Goal: Navigation & Orientation: Find specific page/section

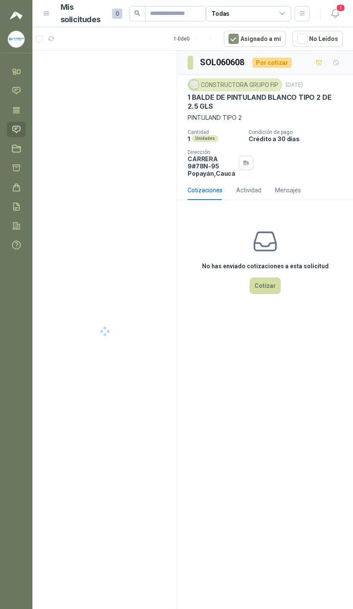
scroll to position [0, 11]
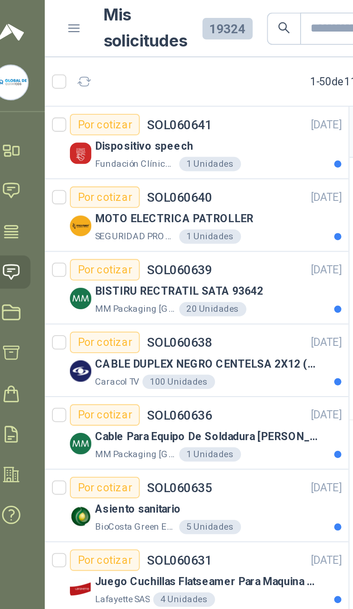
click at [11, 72] on link "Inicio" at bounding box center [16, 72] width 19 height 16
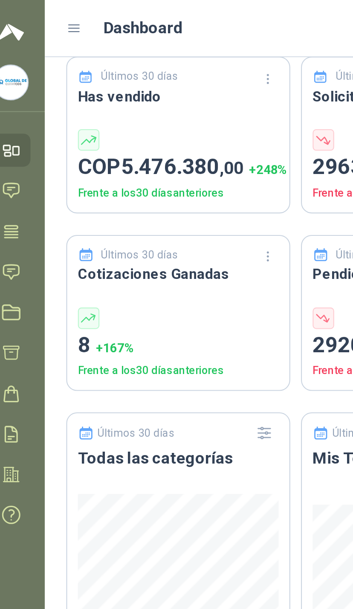
scroll to position [252, 0]
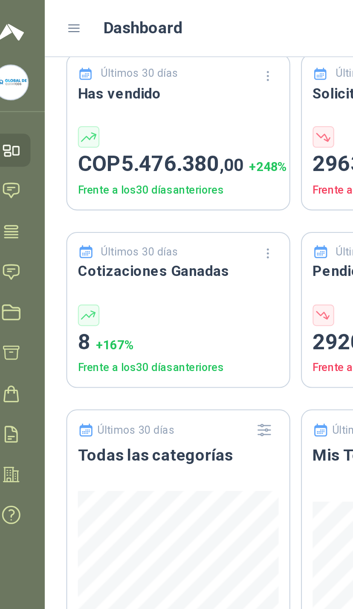
click at [10, 128] on link "Solicitudes" at bounding box center [16, 130] width 19 height 16
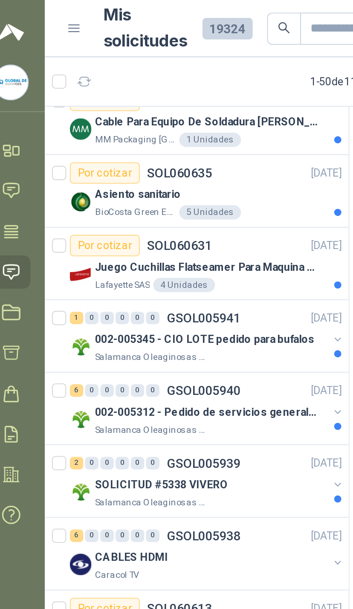
scroll to position [153, 0]
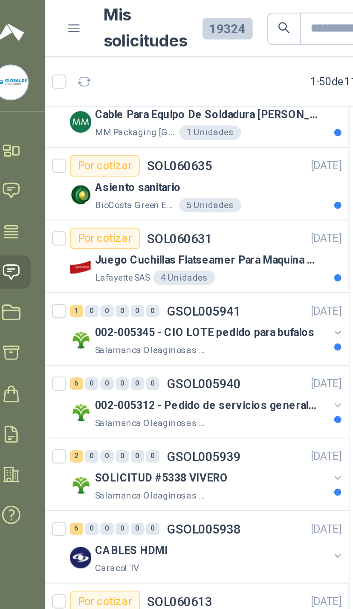
click at [157, 162] on div "002-005345 - CIO LOTE pedido para bufalos Salamanca Oleaginosas SAS" at bounding box center [109, 161] width 131 height 17
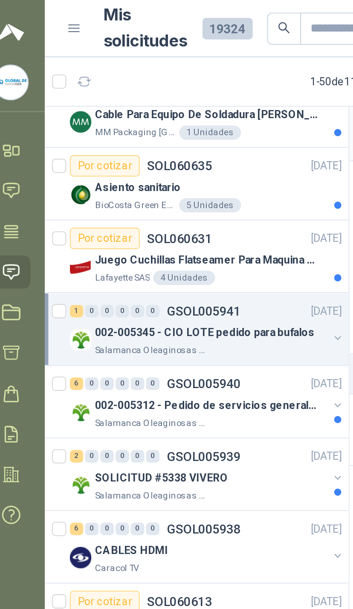
click at [154, 157] on div "002-005345 - CIO LOTE pedido para bufalos" at bounding box center [111, 158] width 110 height 10
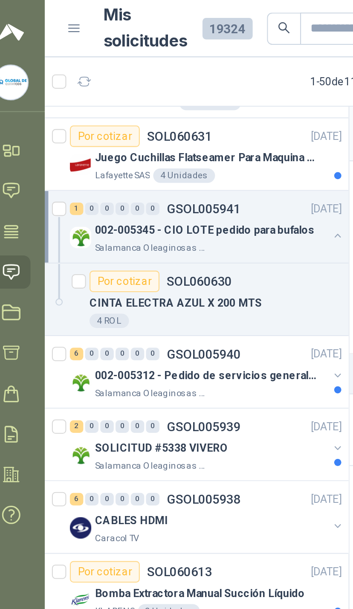
scroll to position [205, 0]
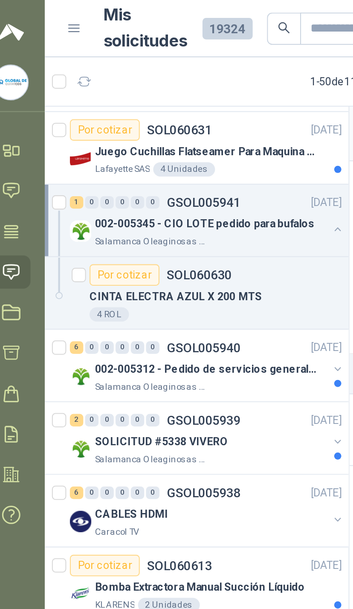
click at [168, 174] on button "button" at bounding box center [171, 175] width 7 height 7
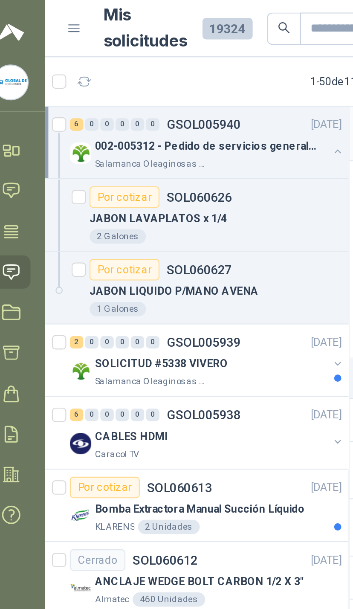
scroll to position [460, 0]
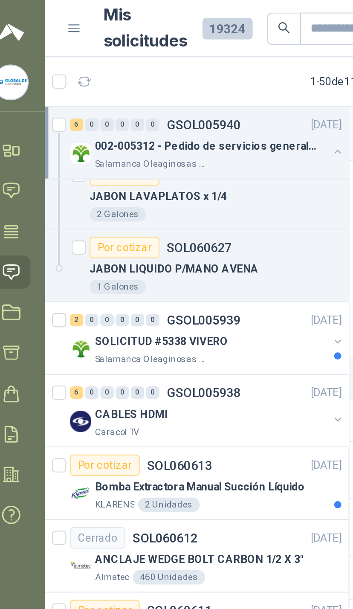
click at [168, 165] on button "button" at bounding box center [171, 162] width 7 height 7
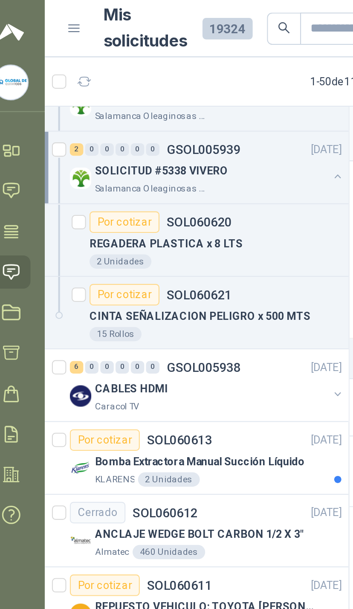
scroll to position [542, 0]
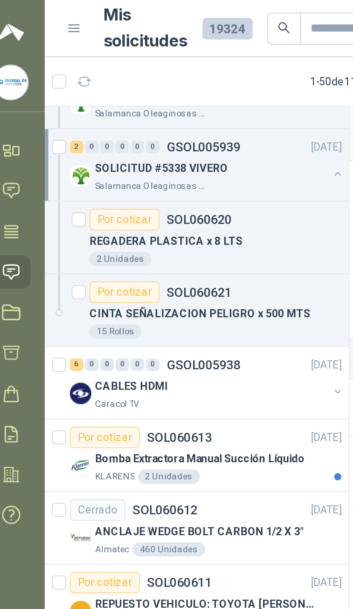
click at [168, 187] on button "button" at bounding box center [171, 186] width 7 height 7
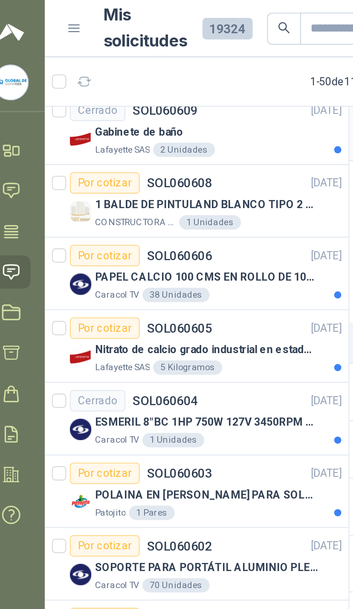
scroll to position [1087, 0]
